Goal: Information Seeking & Learning: Understand process/instructions

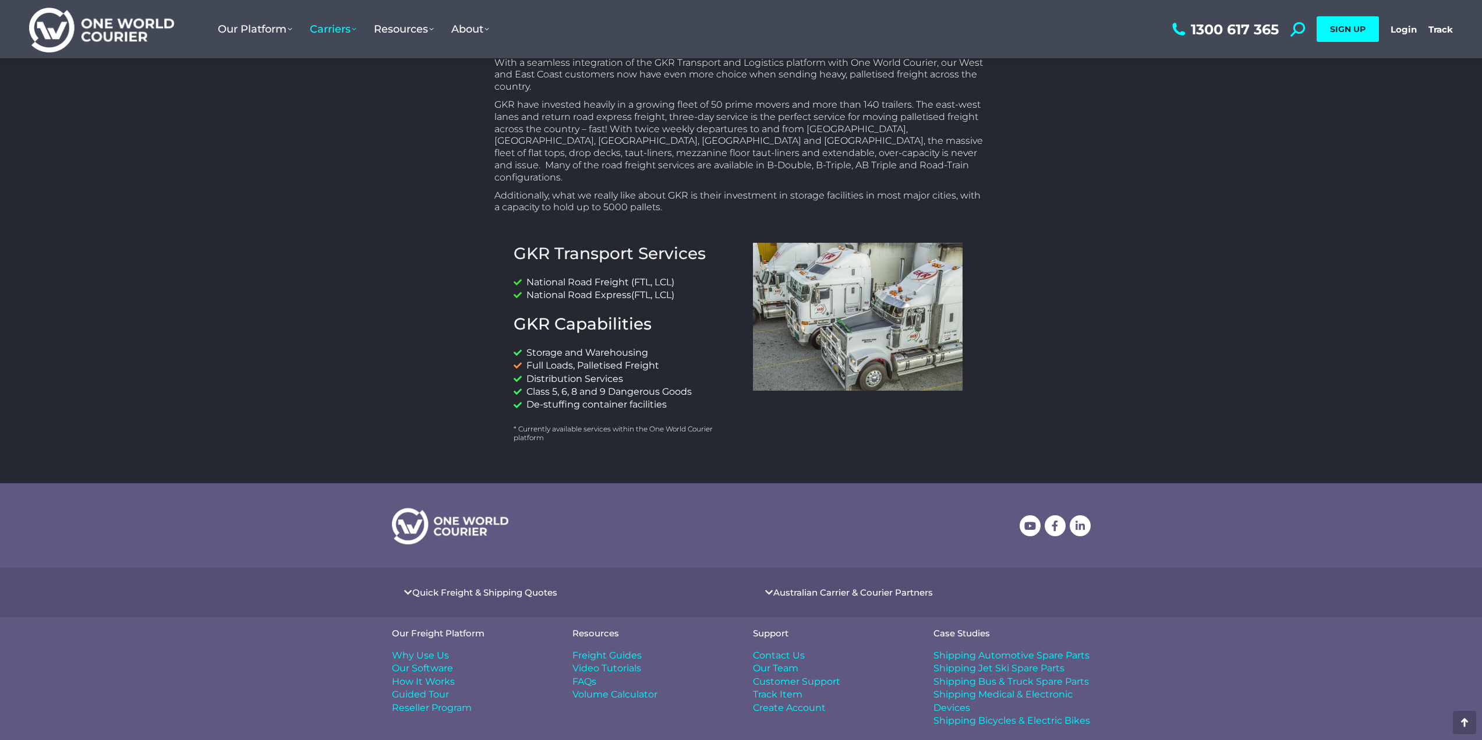
scroll to position [447, 0]
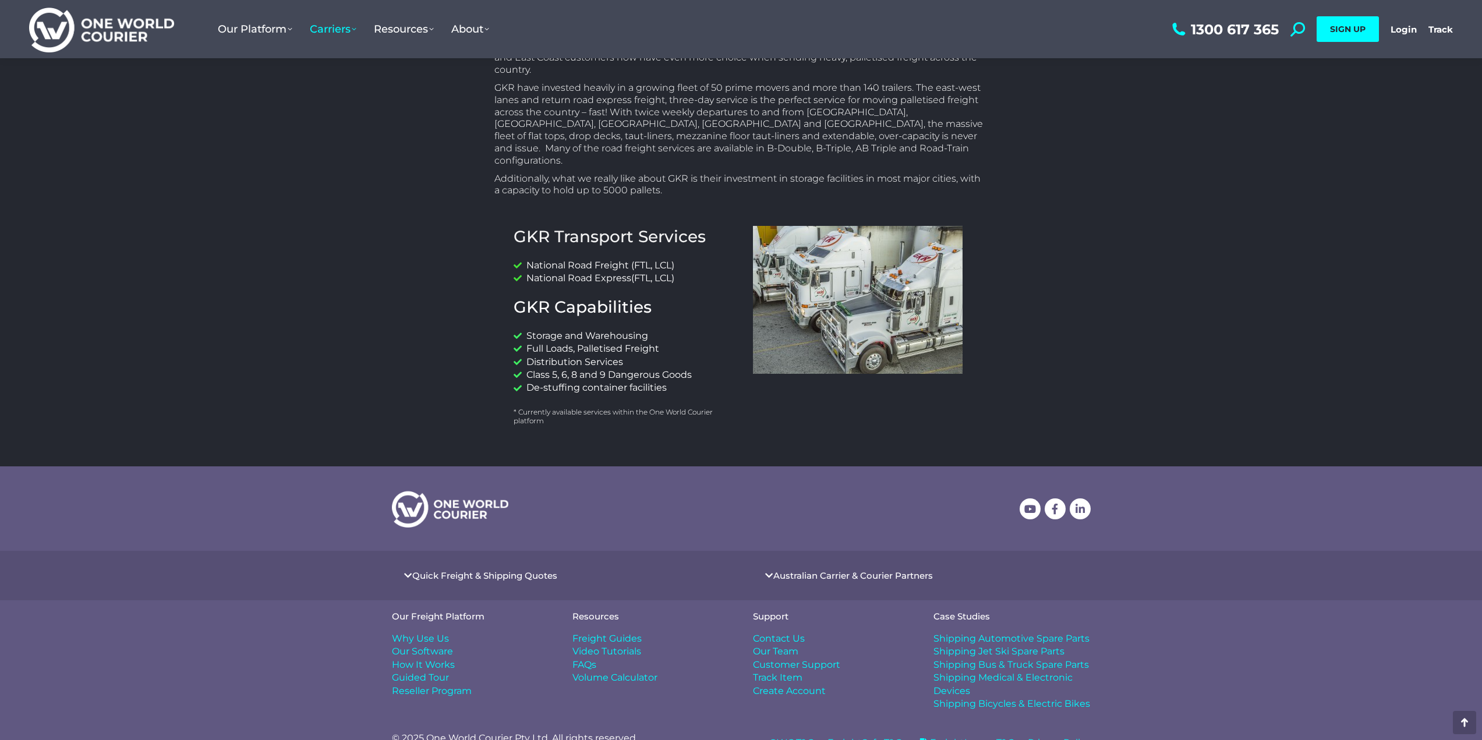
click at [604, 632] on span "Freight Guides" at bounding box center [606, 638] width 69 height 13
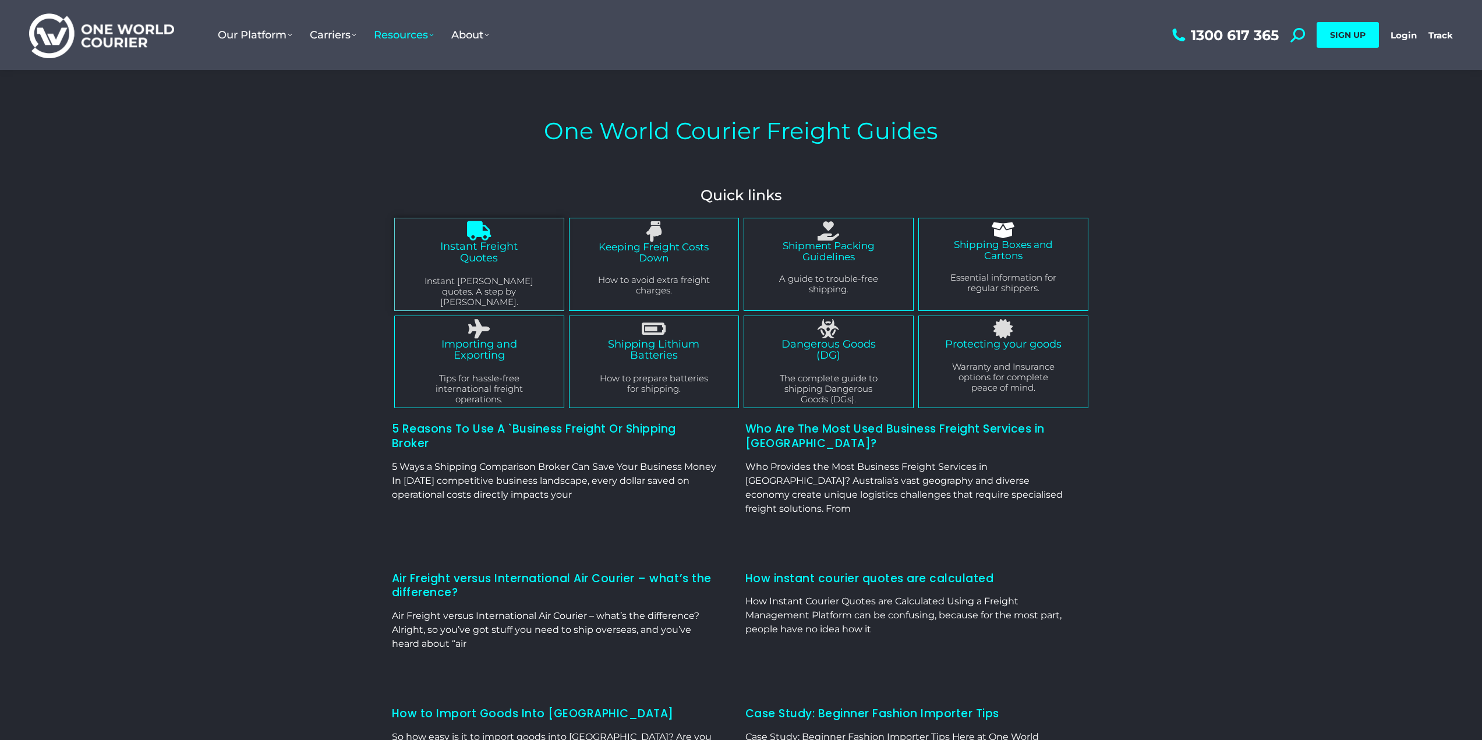
click at [458, 270] on div "Instant Freight Quotes Instant [PERSON_NAME] quotes. A step by [PERSON_NAME]." at bounding box center [479, 274] width 116 height 66
click at [486, 243] on link "Instant Freight Quotes" at bounding box center [478, 252] width 77 height 24
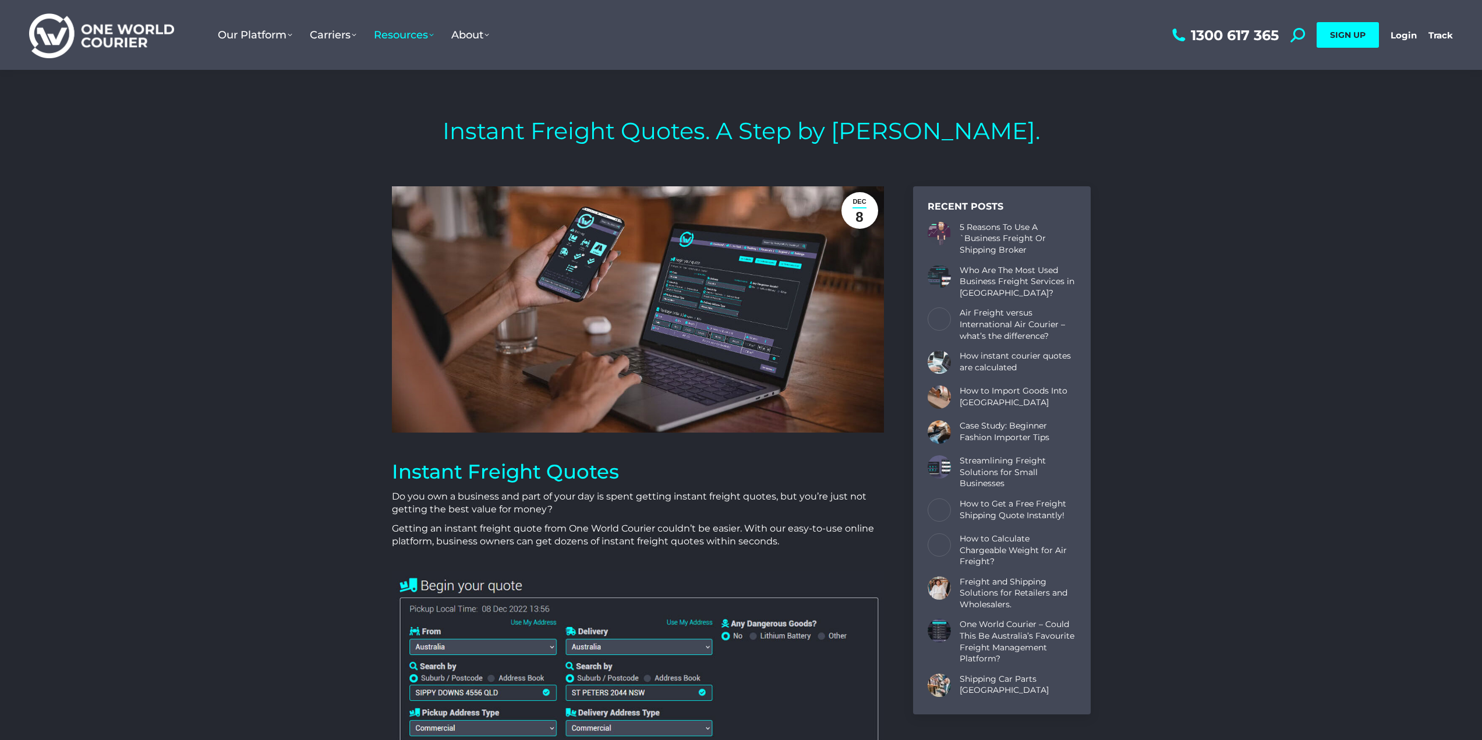
scroll to position [3736, 699]
